Goal: Information Seeking & Learning: Learn about a topic

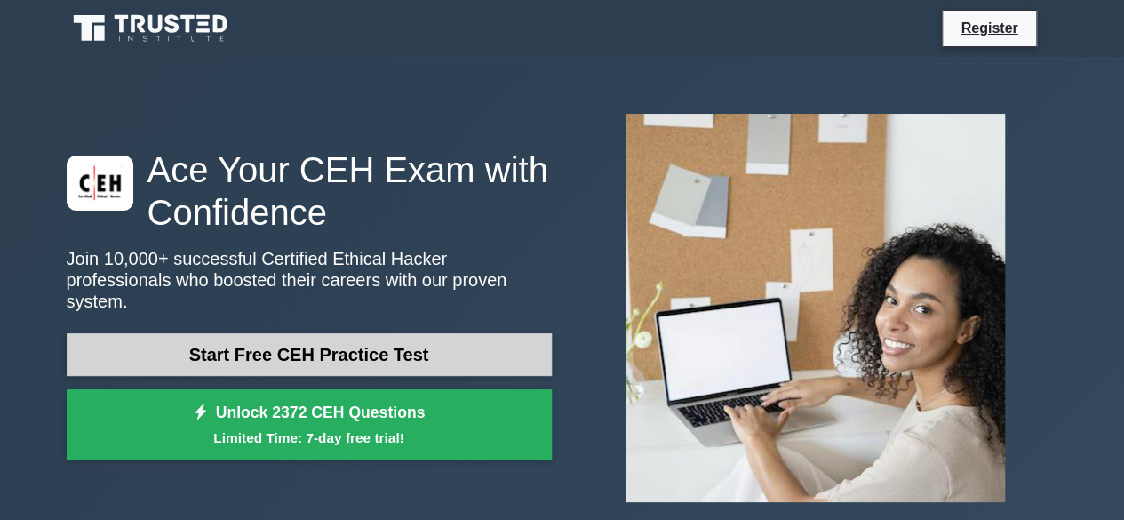
click at [332, 345] on link "Start Free CEH Practice Test" at bounding box center [309, 354] width 485 height 43
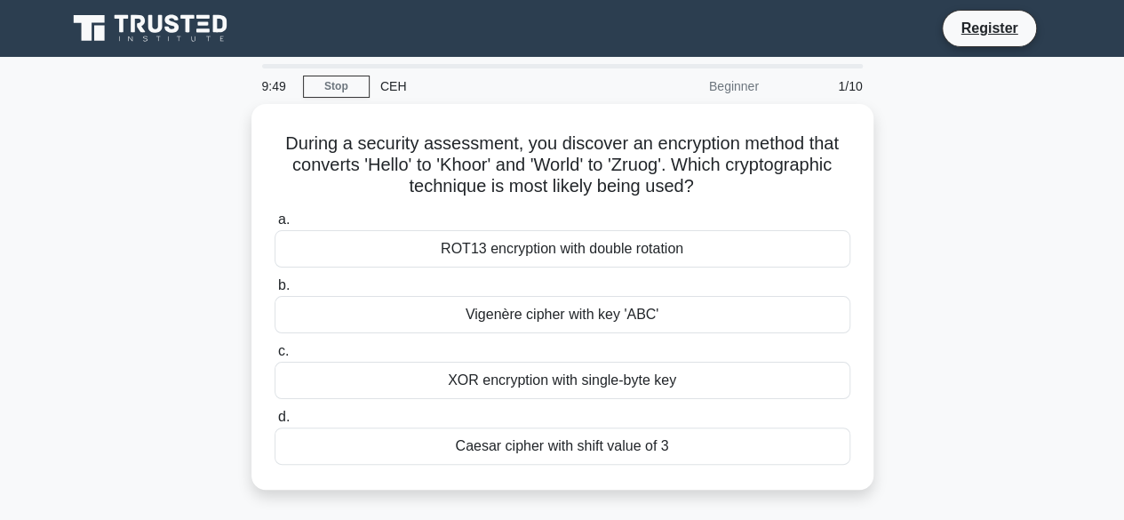
click at [743, 92] on div "Beginner" at bounding box center [691, 86] width 155 height 36
click at [377, 88] on div "CEH" at bounding box center [492, 86] width 244 height 36
click at [389, 88] on div "CEH" at bounding box center [492, 86] width 244 height 36
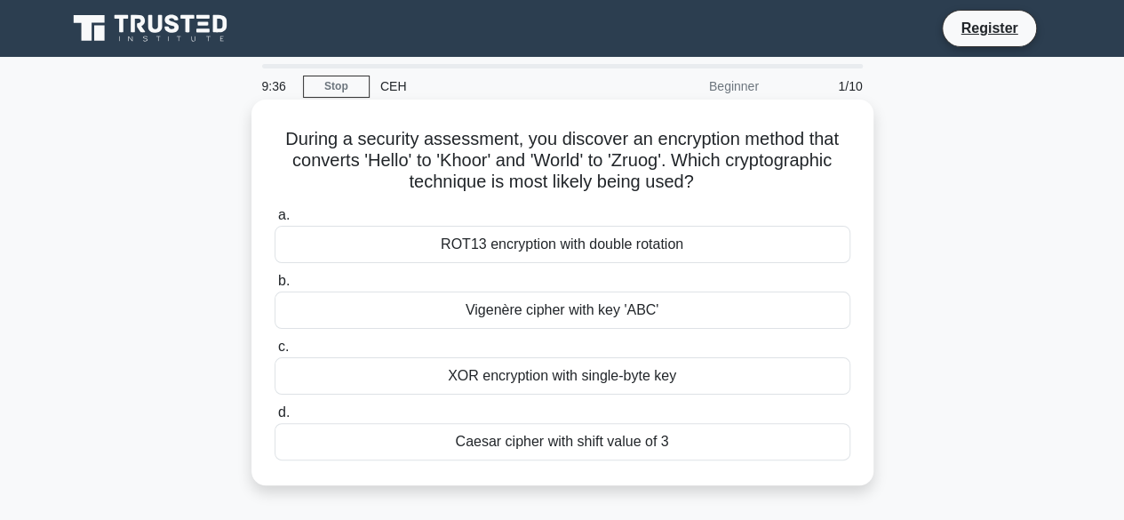
click at [291, 310] on div "Vigenère cipher with key 'ABC'" at bounding box center [563, 309] width 576 height 37
click at [275, 287] on input "b. Vigenère cipher with key 'ABC'" at bounding box center [275, 281] width 0 height 12
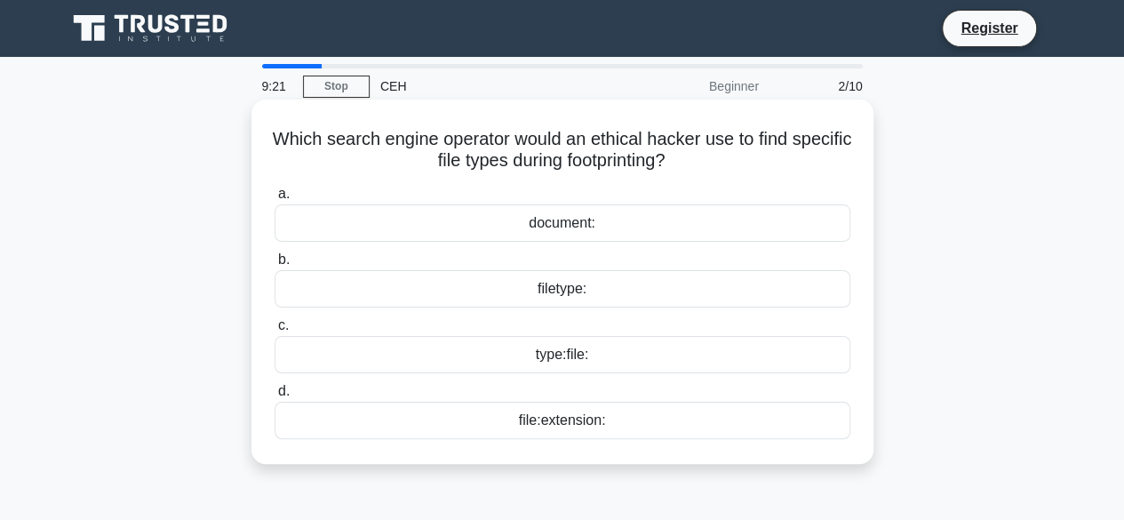
click at [550, 434] on div "file:extension:" at bounding box center [563, 420] width 576 height 37
click at [275, 397] on input "d. file:extension:" at bounding box center [275, 392] width 0 height 12
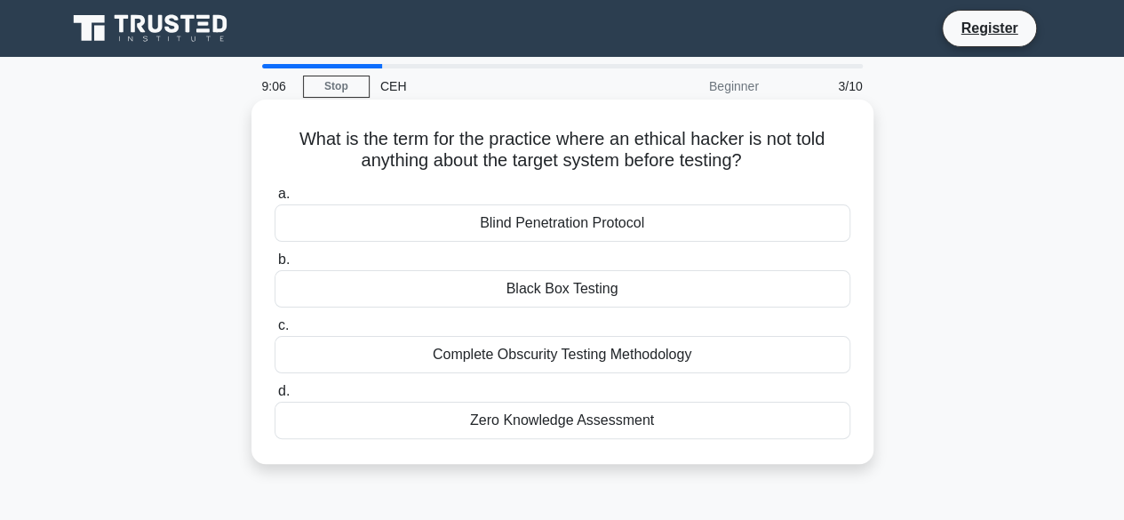
click at [529, 420] on div "Zero Knowledge Assessment" at bounding box center [563, 420] width 576 height 37
click at [275, 397] on input "d. Zero Knowledge Assessment" at bounding box center [275, 392] width 0 height 12
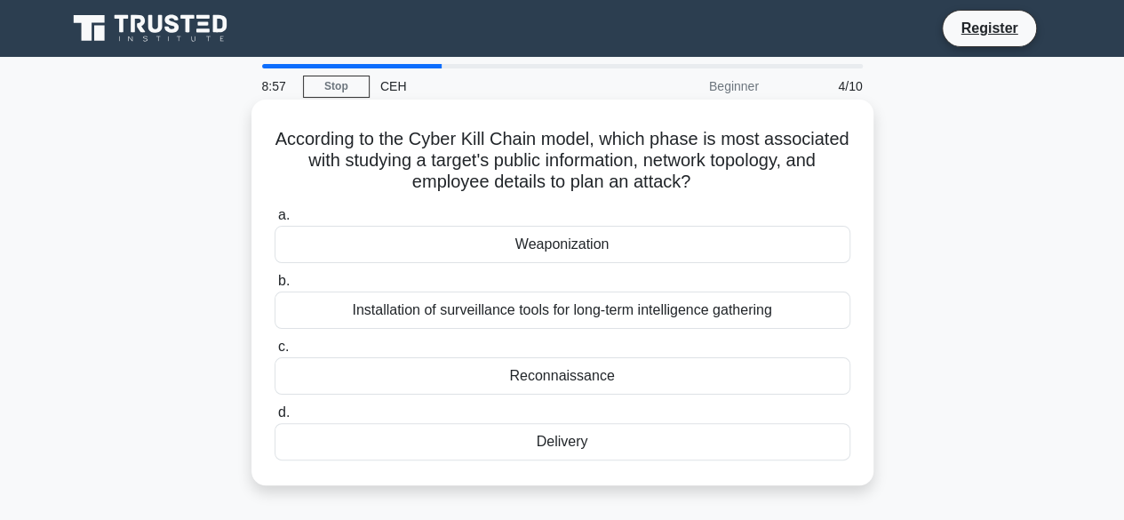
click at [566, 375] on div "Reconnaissance" at bounding box center [563, 375] width 576 height 37
click at [275, 353] on input "c. Reconnaissance" at bounding box center [275, 347] width 0 height 12
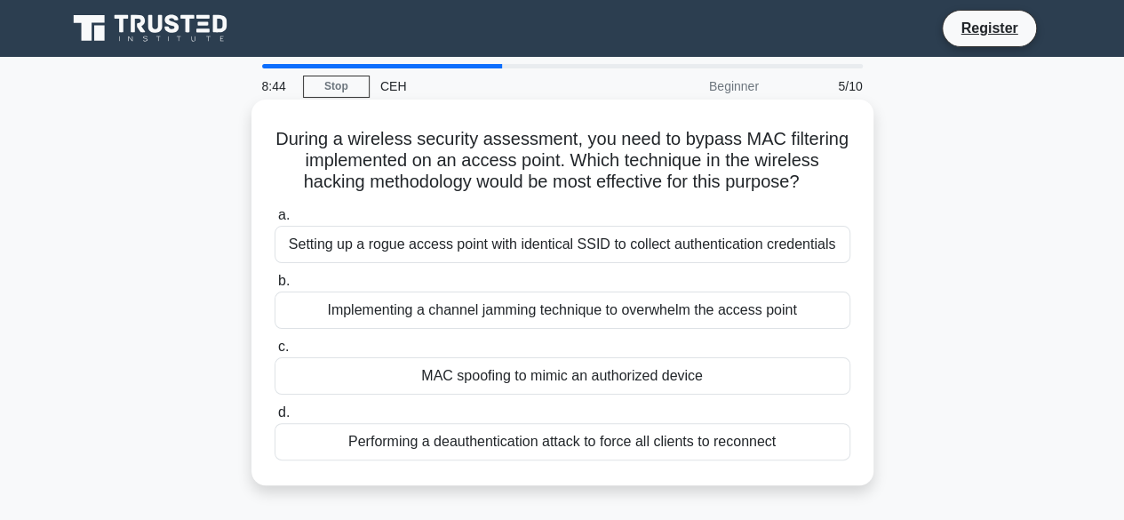
click at [521, 439] on div "Performing a deauthentication attack to force all clients to reconnect" at bounding box center [563, 441] width 576 height 37
click at [275, 418] on input "d. Performing a deauthentication attack to force all clients to reconnect" at bounding box center [275, 413] width 0 height 12
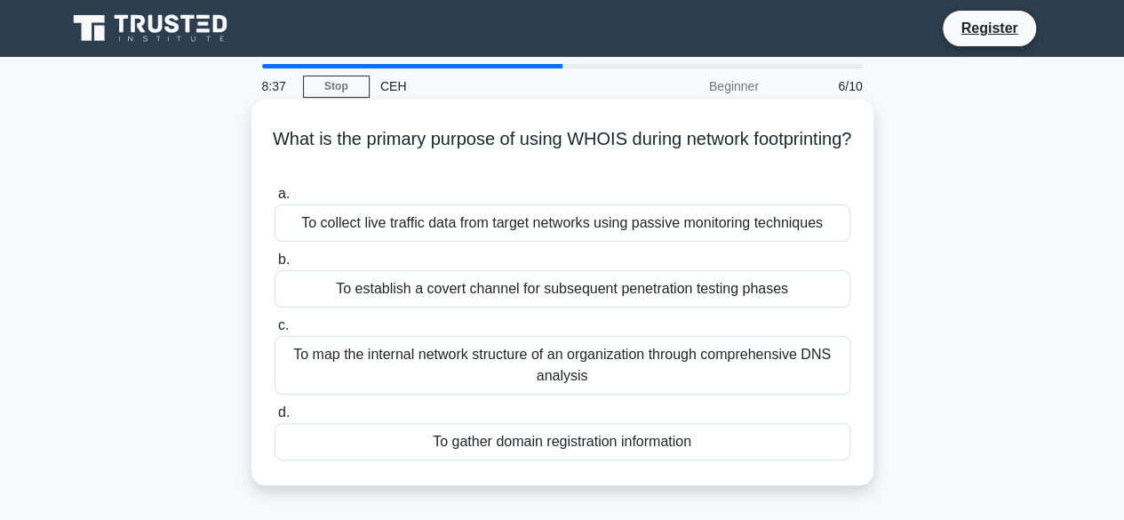
click at [506, 221] on div "To collect live traffic data from target networks using passive monitoring tech…" at bounding box center [563, 222] width 576 height 37
click at [275, 200] on input "a. To collect live traffic data from target networks using passive monitoring t…" at bounding box center [275, 194] width 0 height 12
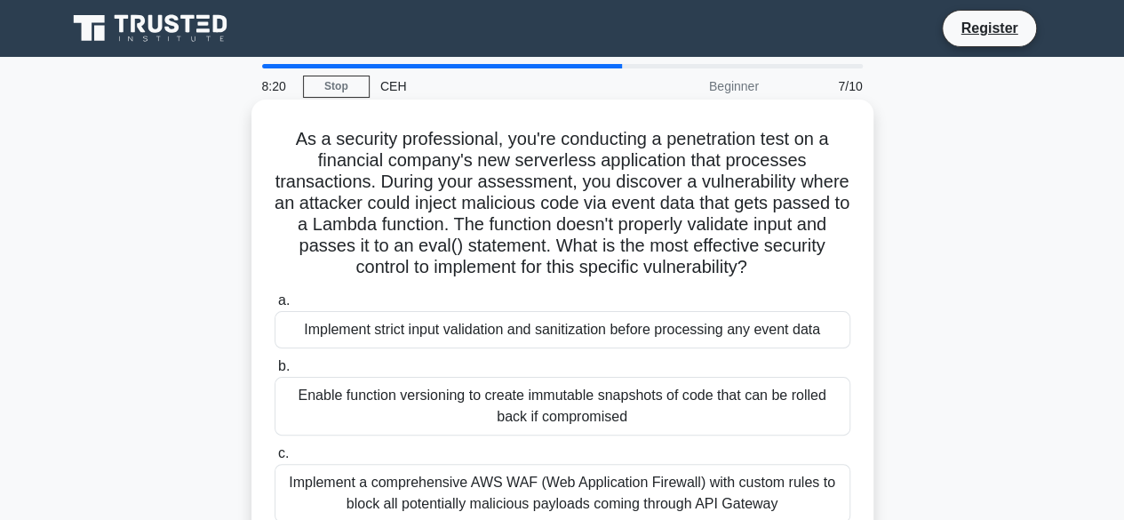
click at [499, 482] on div "Implement a comprehensive AWS WAF (Web Application Firewall) with custom rules …" at bounding box center [563, 493] width 576 height 59
click at [275, 459] on input "c. Implement a comprehensive AWS WAF (Web Application Firewall) with custom rul…" at bounding box center [275, 454] width 0 height 12
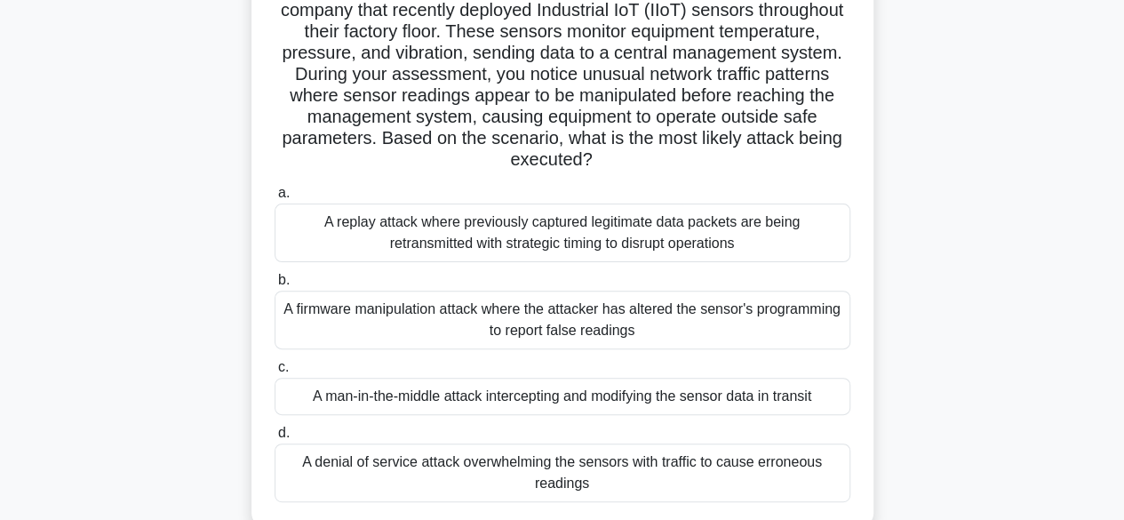
scroll to position [178, 0]
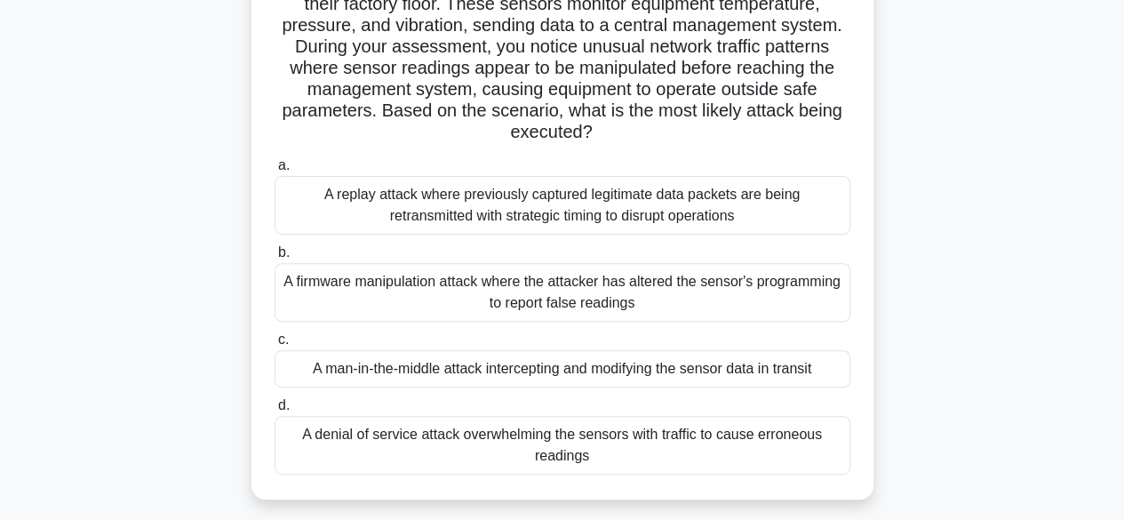
click at [510, 434] on div "A denial of service attack overwhelming the sensors with traffic to cause erron…" at bounding box center [563, 445] width 576 height 59
click at [275, 411] on input "d. A denial of service attack overwhelming the sensors with traffic to cause er…" at bounding box center [275, 406] width 0 height 12
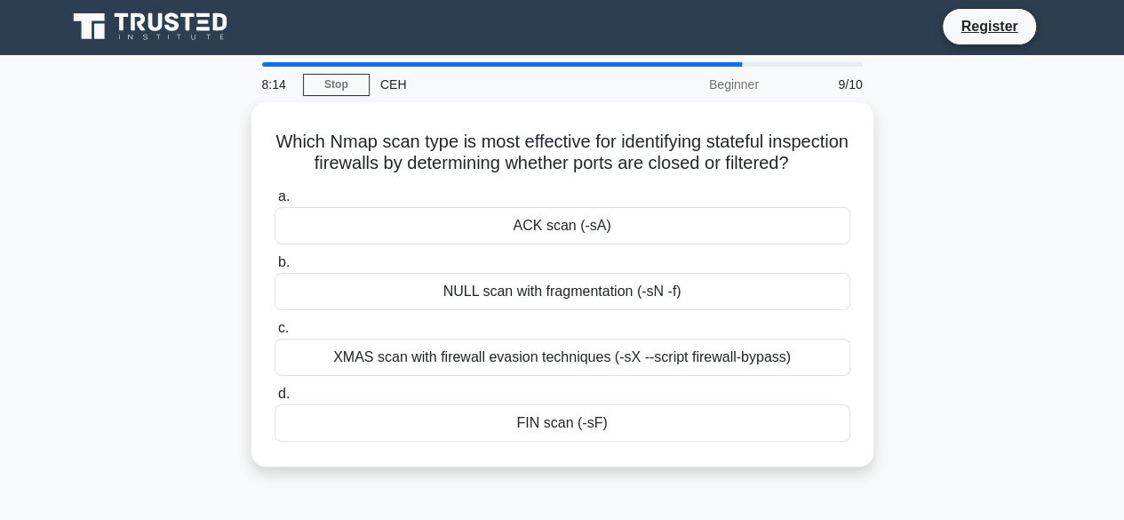
scroll to position [0, 0]
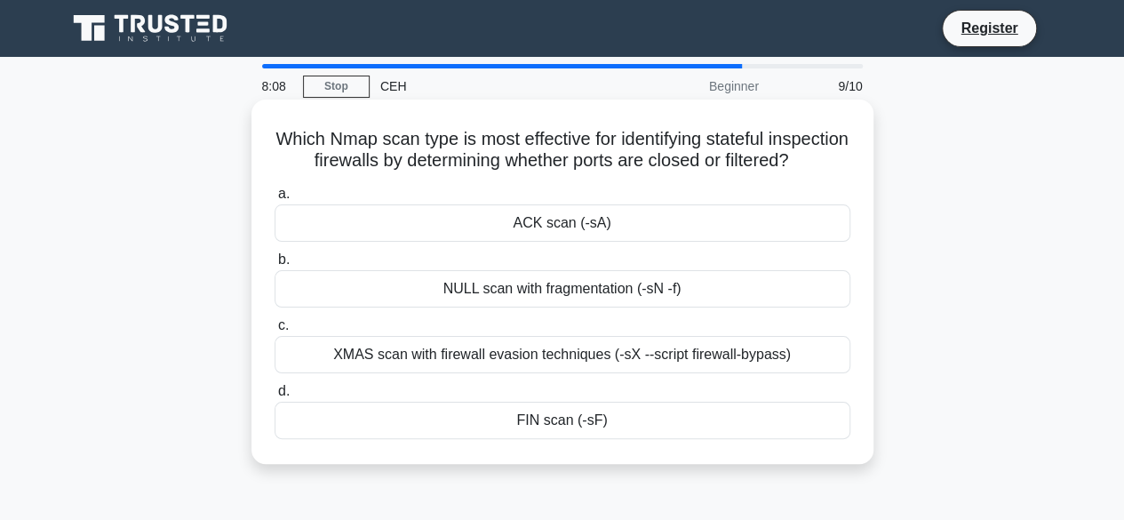
click at [547, 307] on div "NULL scan with fragmentation (-sN -f)" at bounding box center [563, 288] width 576 height 37
click at [275, 266] on input "b. NULL scan with fragmentation (-sN -f)" at bounding box center [275, 260] width 0 height 12
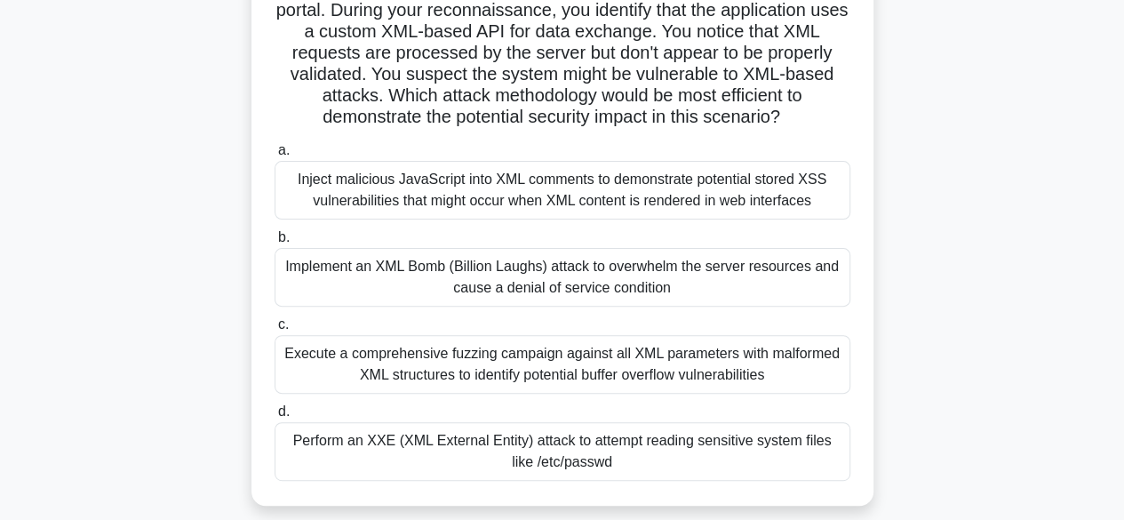
scroll to position [178, 0]
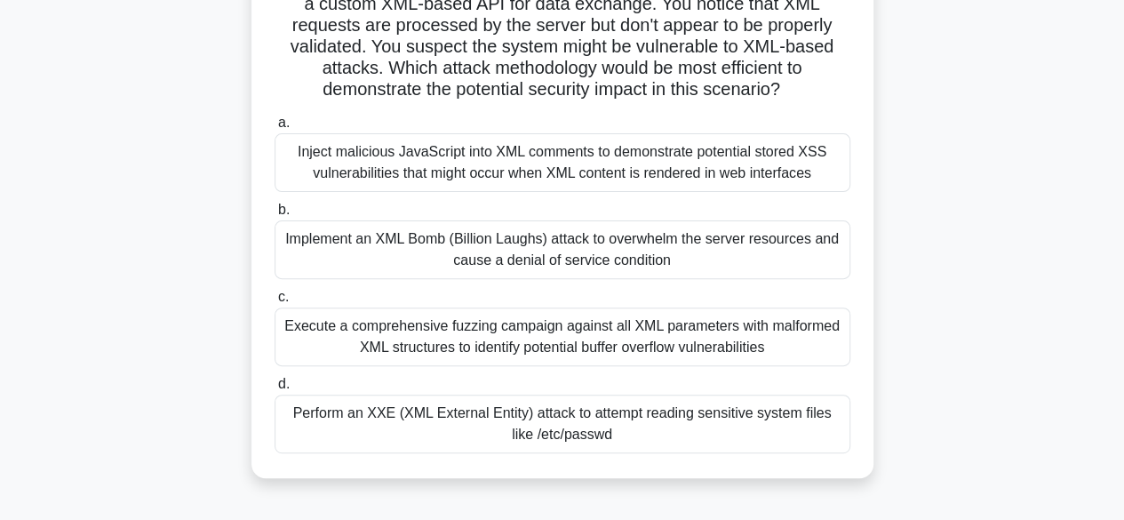
click at [516, 251] on div "Implement an XML Bomb (Billion Laughs) attack to overwhelm the server resources…" at bounding box center [563, 249] width 576 height 59
click at [275, 216] on input "b. Implement an XML Bomb (Billion Laughs) attack to overwhelm the server resour…" at bounding box center [275, 210] width 0 height 12
